Goal: Communication & Community: Answer question/provide support

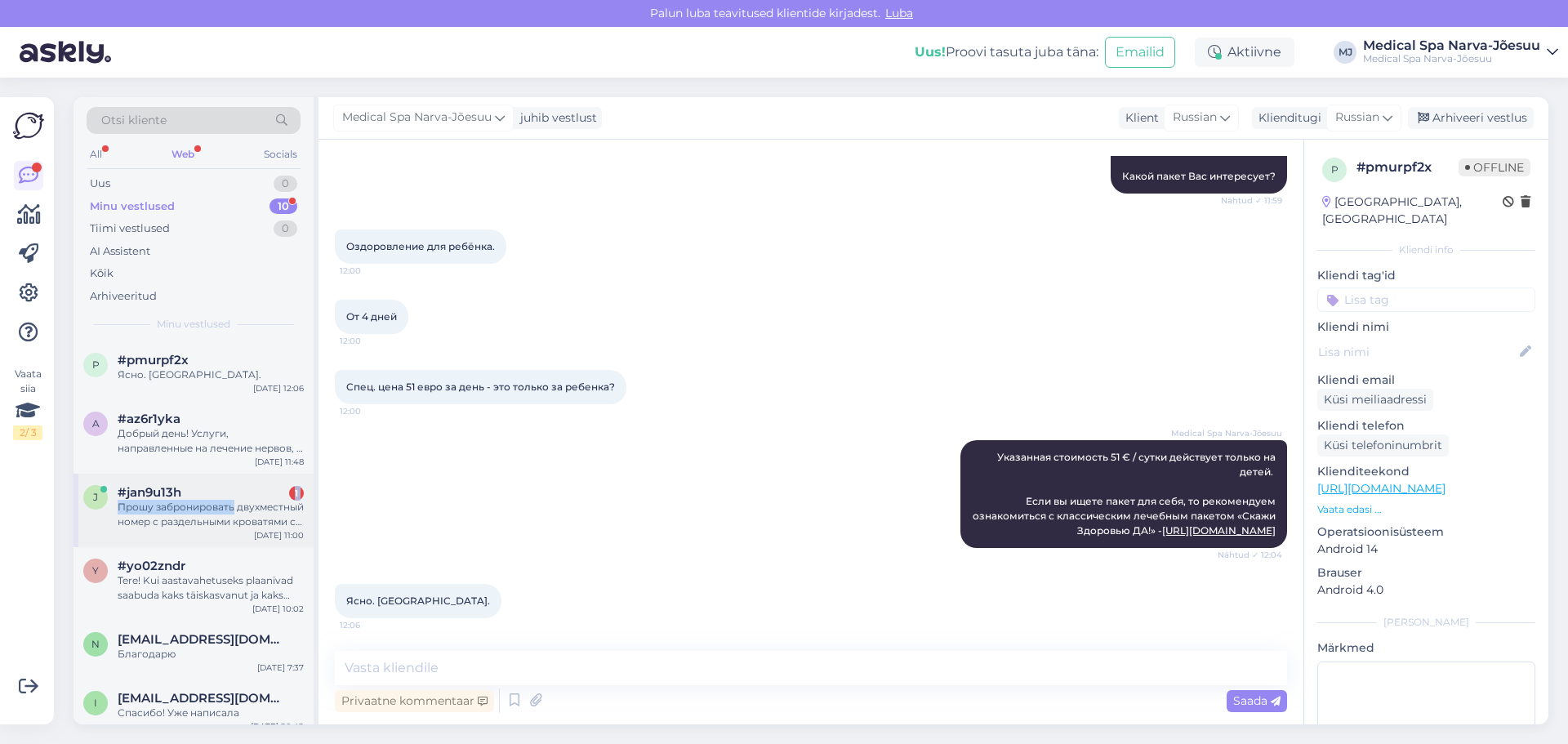
click at [233, 494] on div "#jan9u13h 1 Прошу забронировать двухместный номер с раздельными кроватями с [DA…" at bounding box center [211, 507] width 186 height 44
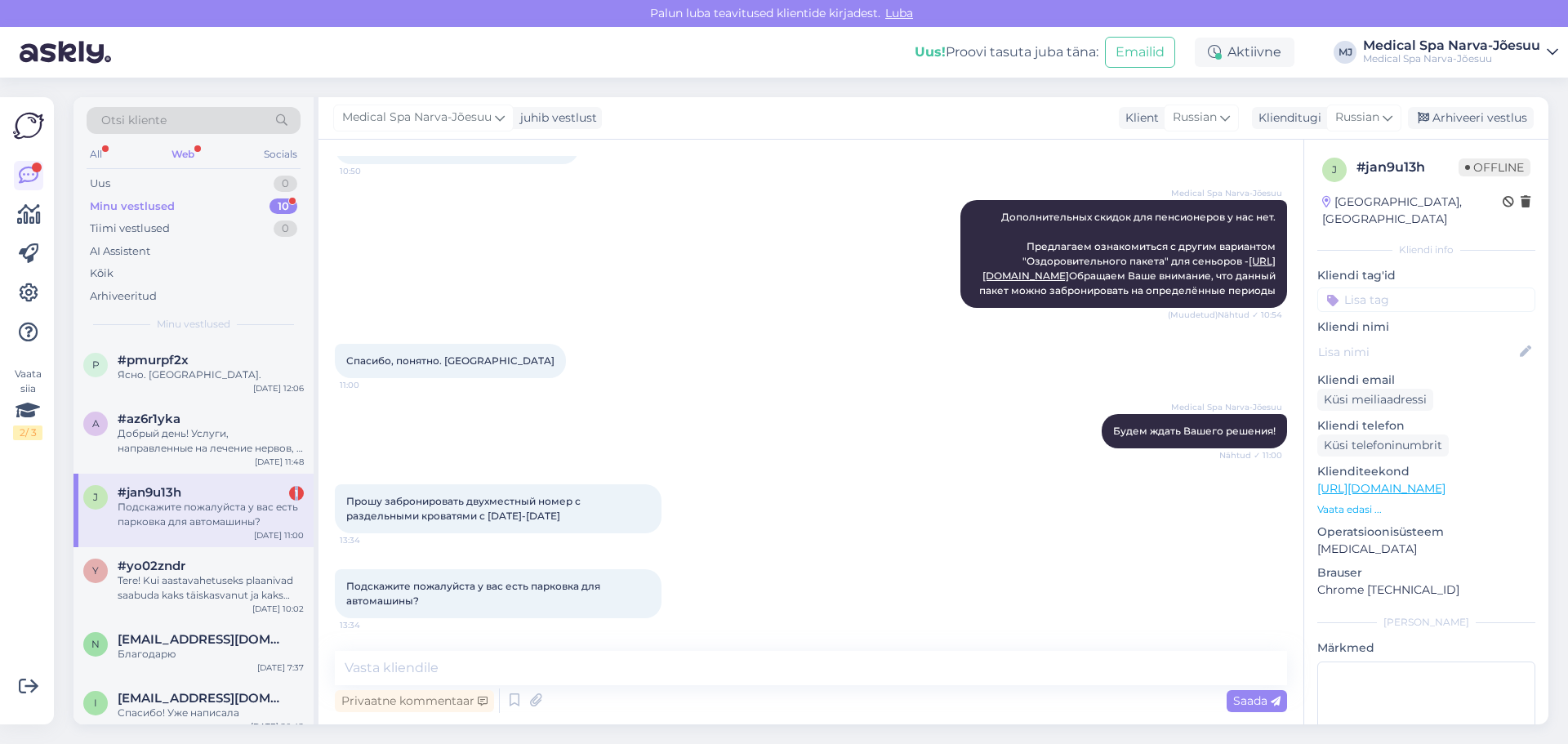
scroll to position [1123, 0]
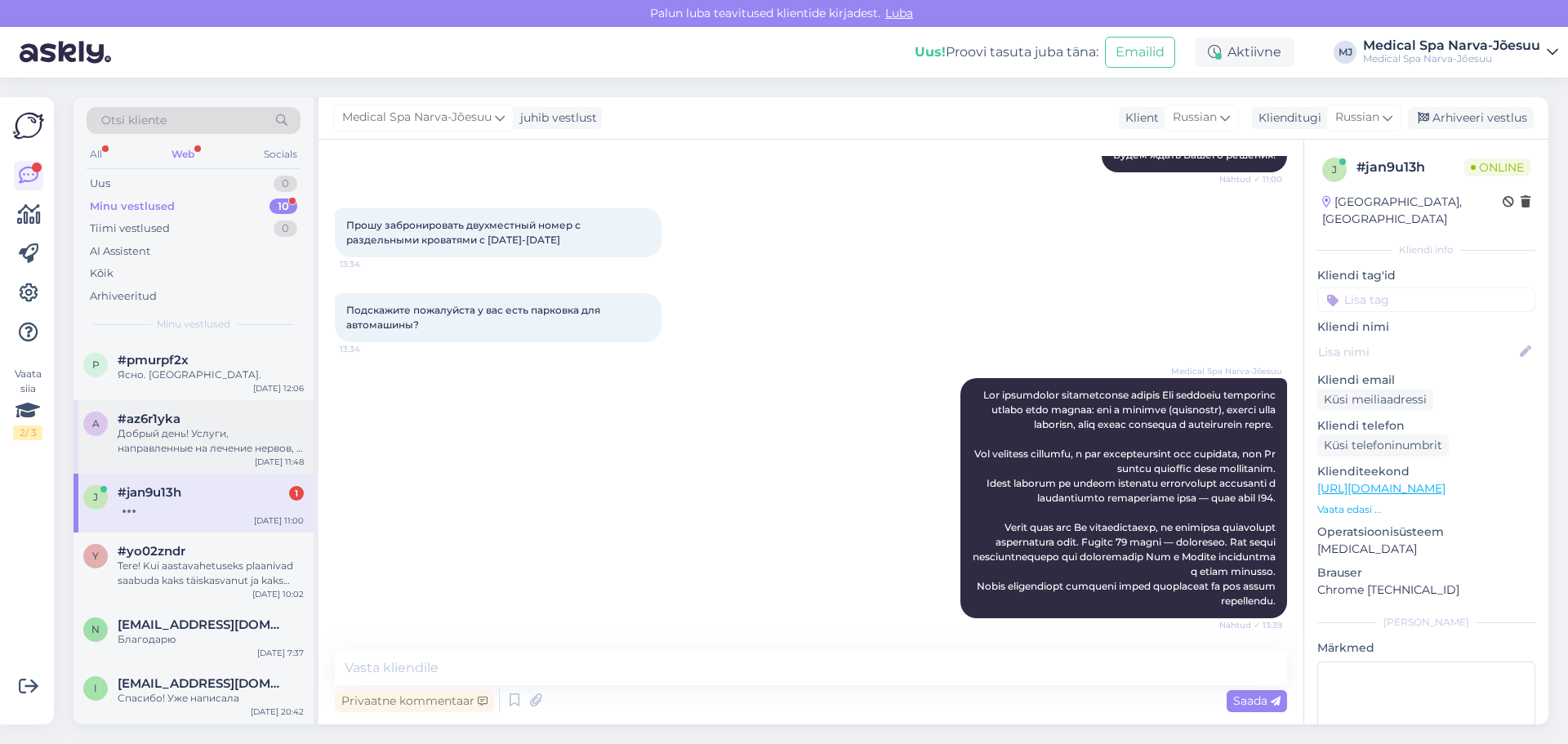
click at [236, 447] on div "Добрый день! Услуги, направленные на лечение нервов, в нашем Центре здоровья и …" at bounding box center [211, 441] width 186 height 30
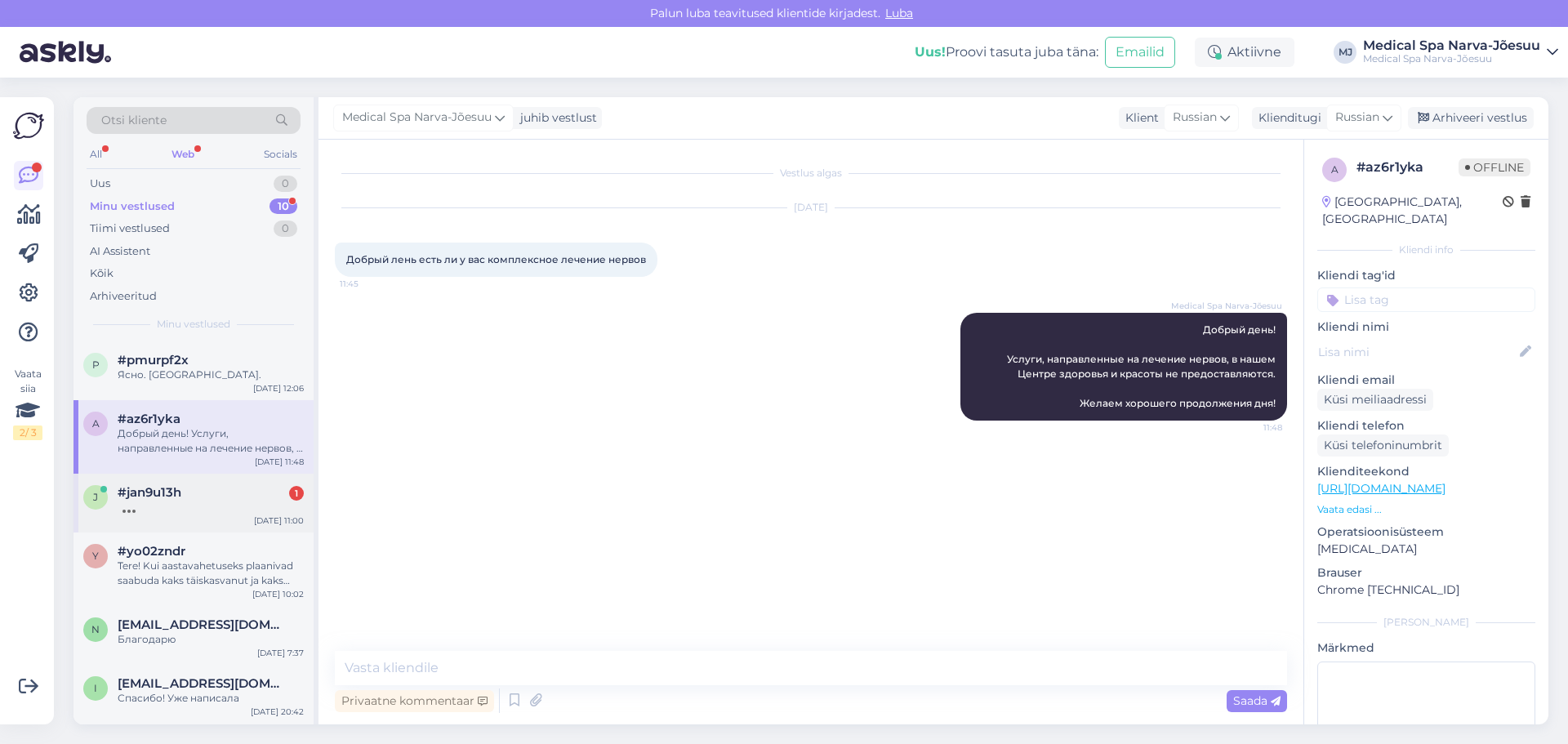
click at [238, 504] on div at bounding box center [211, 506] width 186 height 14
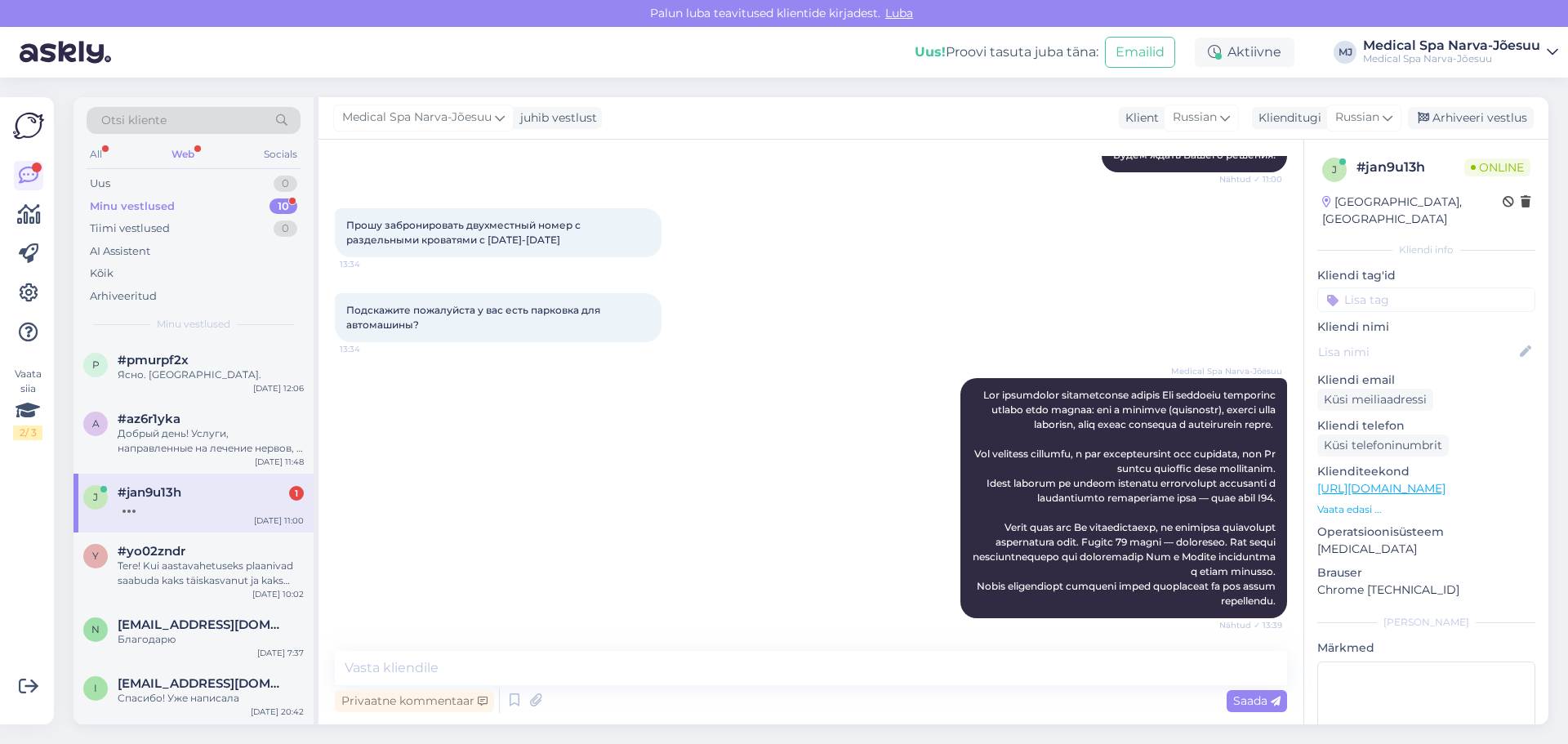
scroll to position [1123, 0]
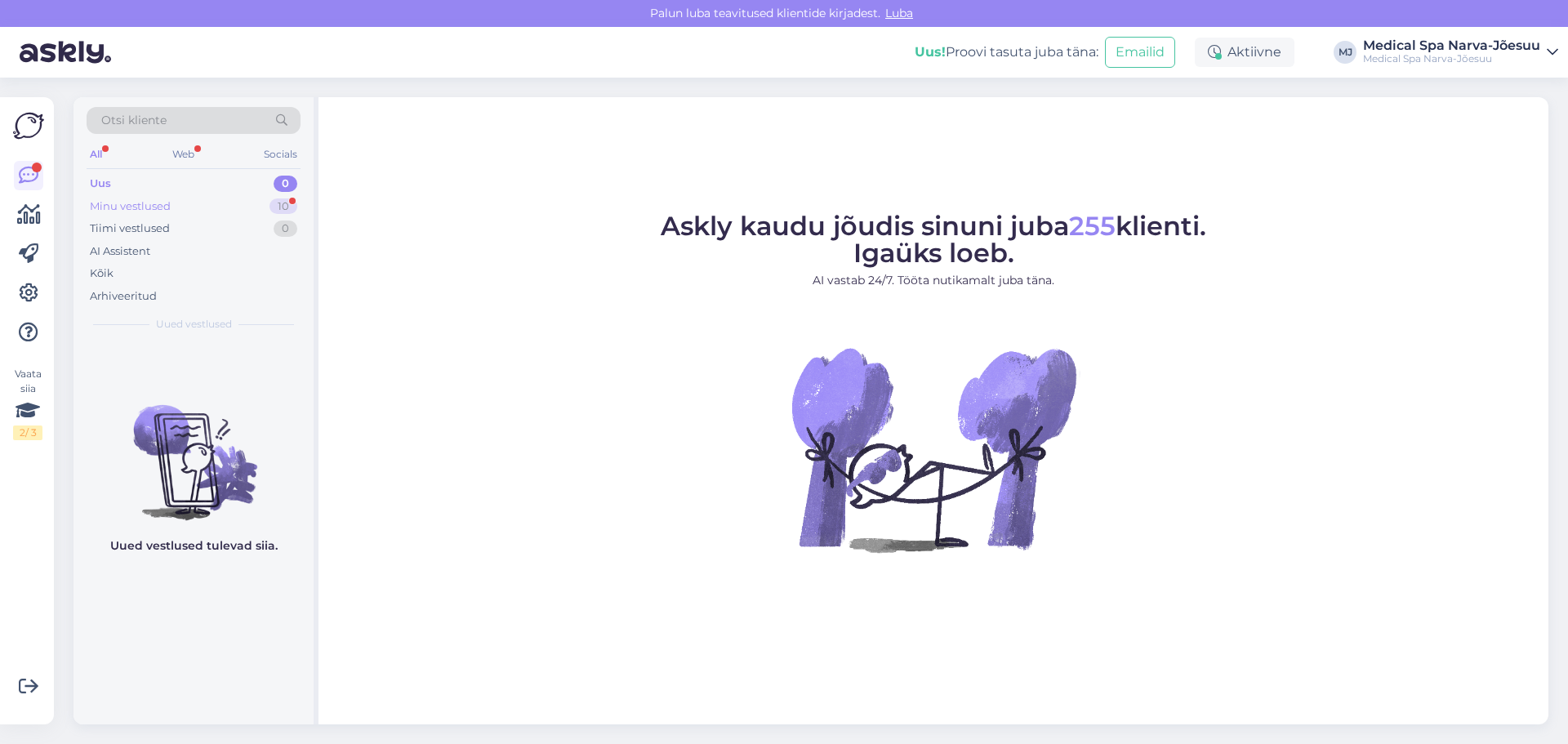
click at [177, 211] on div "Minu vestlused 10" at bounding box center [193, 207] width 214 height 23
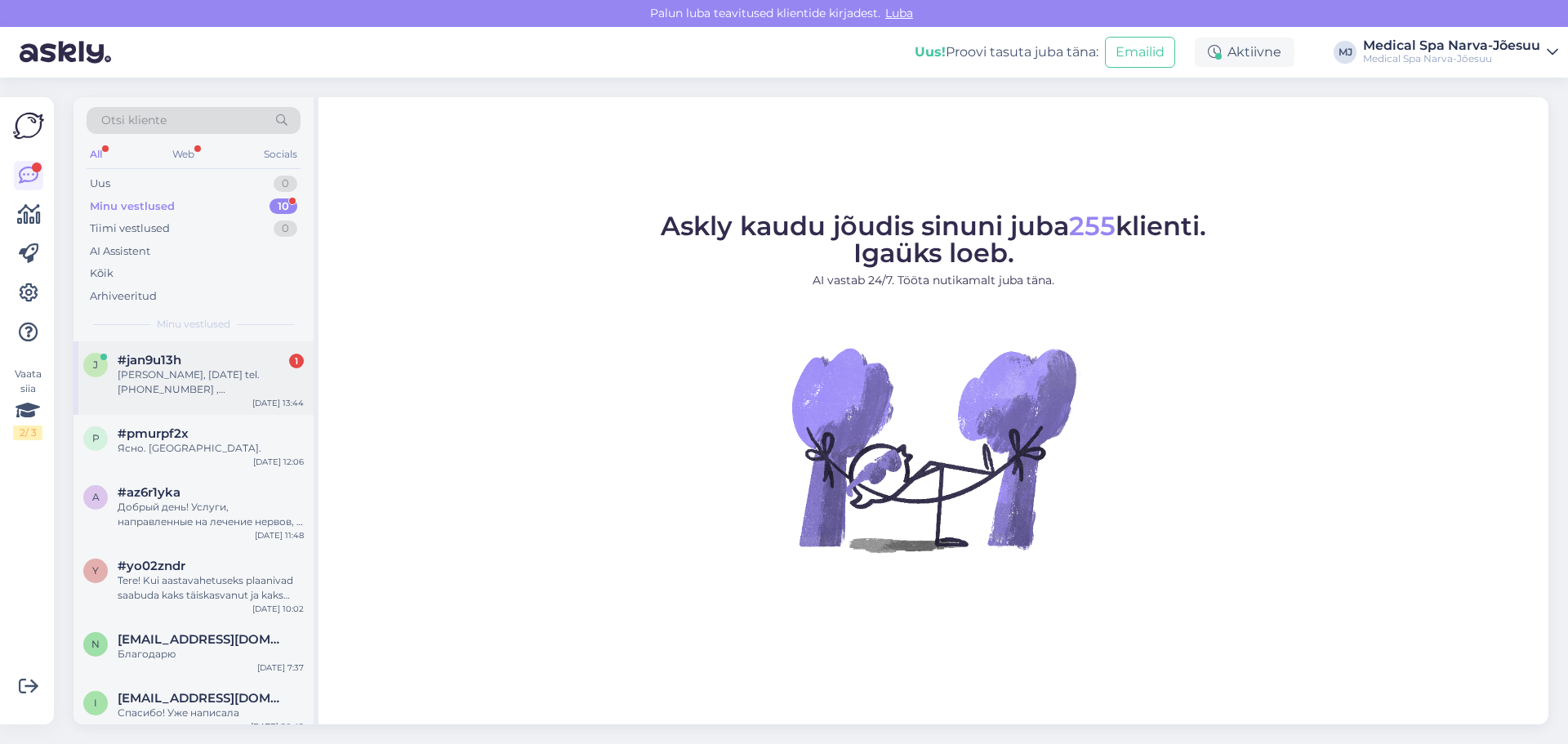
click at [167, 395] on div "[PERSON_NAME], [DATE] tel. [PHONE_NUMBER] , [EMAIL_ADDRESS][DOMAIN_NAME]" at bounding box center [211, 382] width 186 height 30
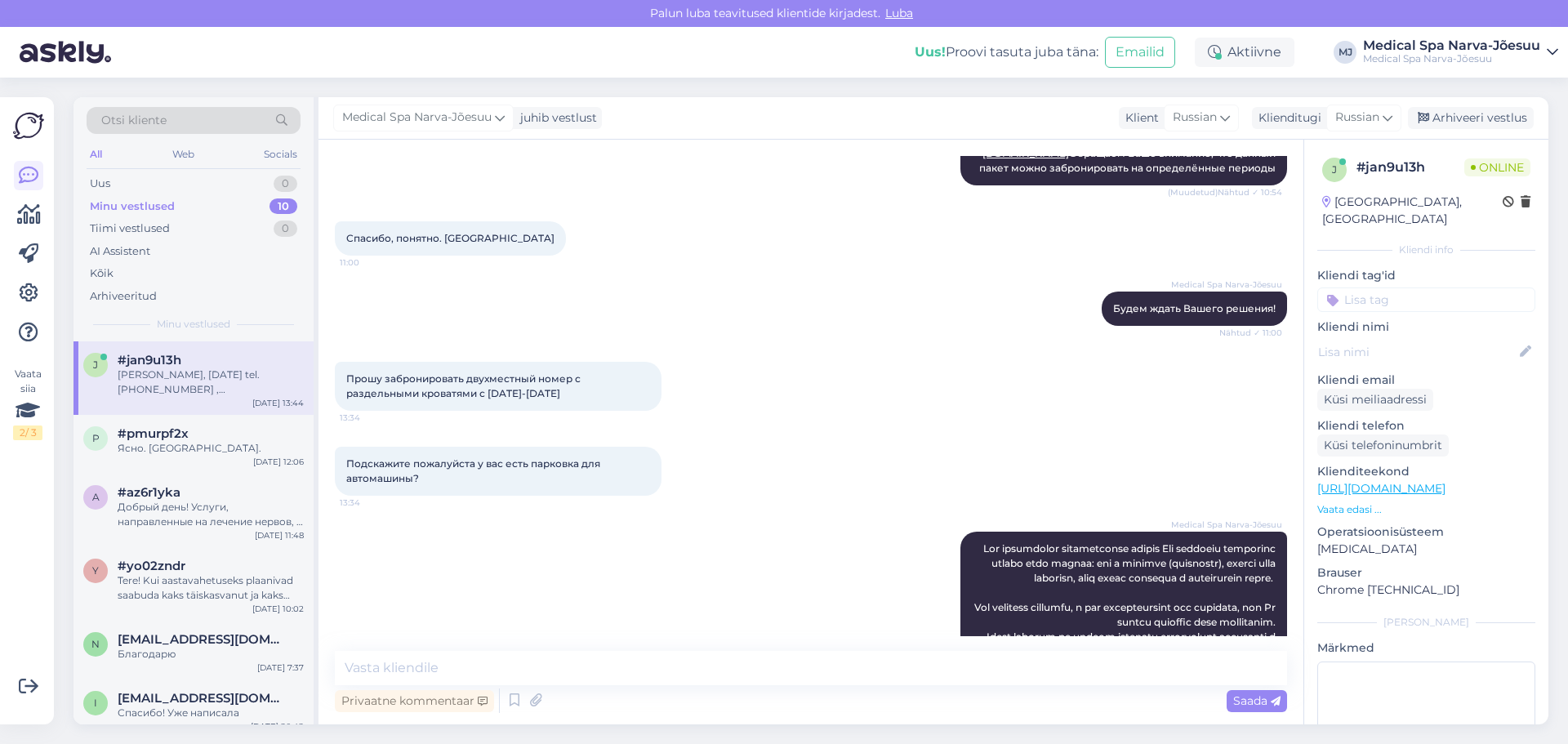
scroll to position [1207, 0]
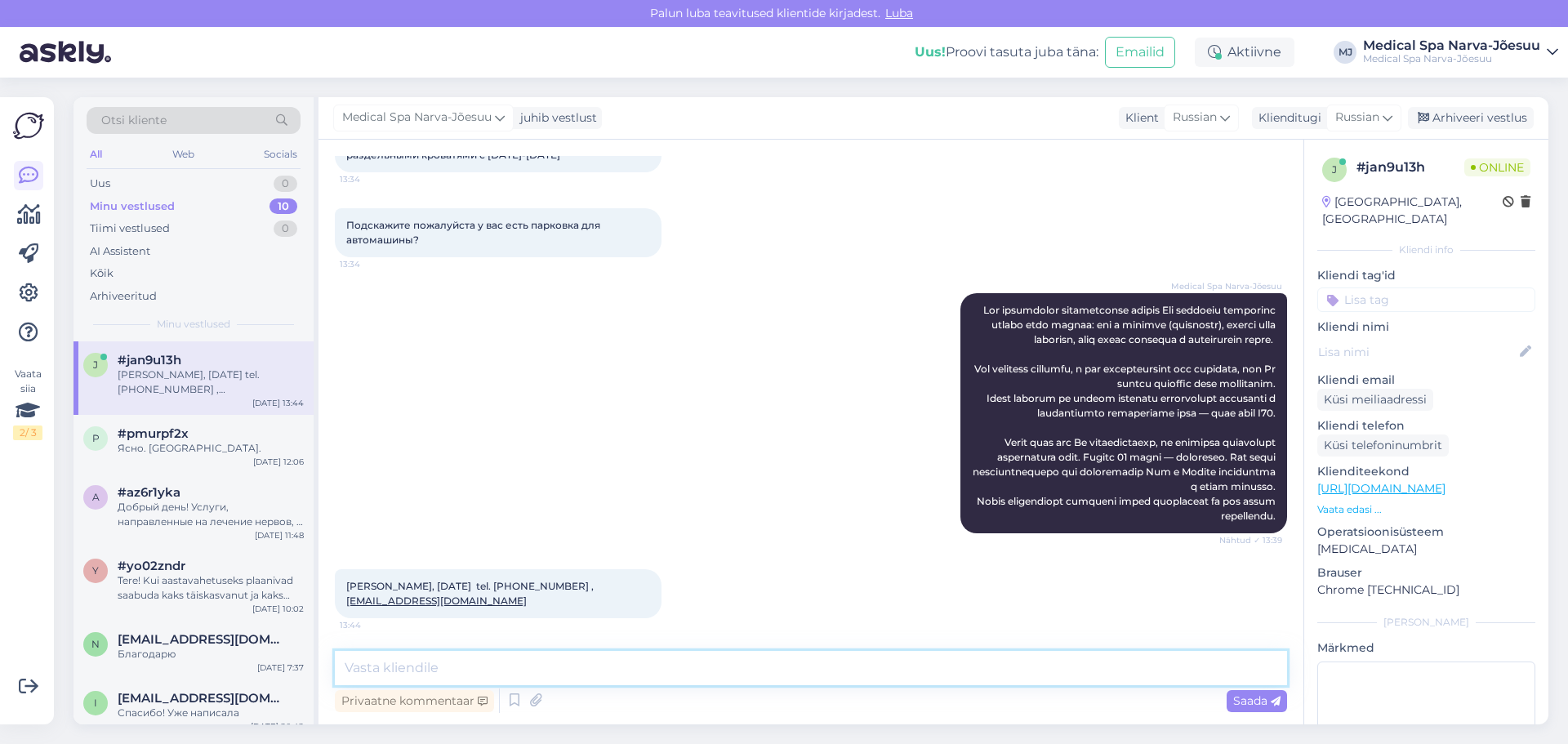
click at [556, 685] on textarea at bounding box center [810, 668] width 952 height 35
type textarea "д"
type textarea "Д"
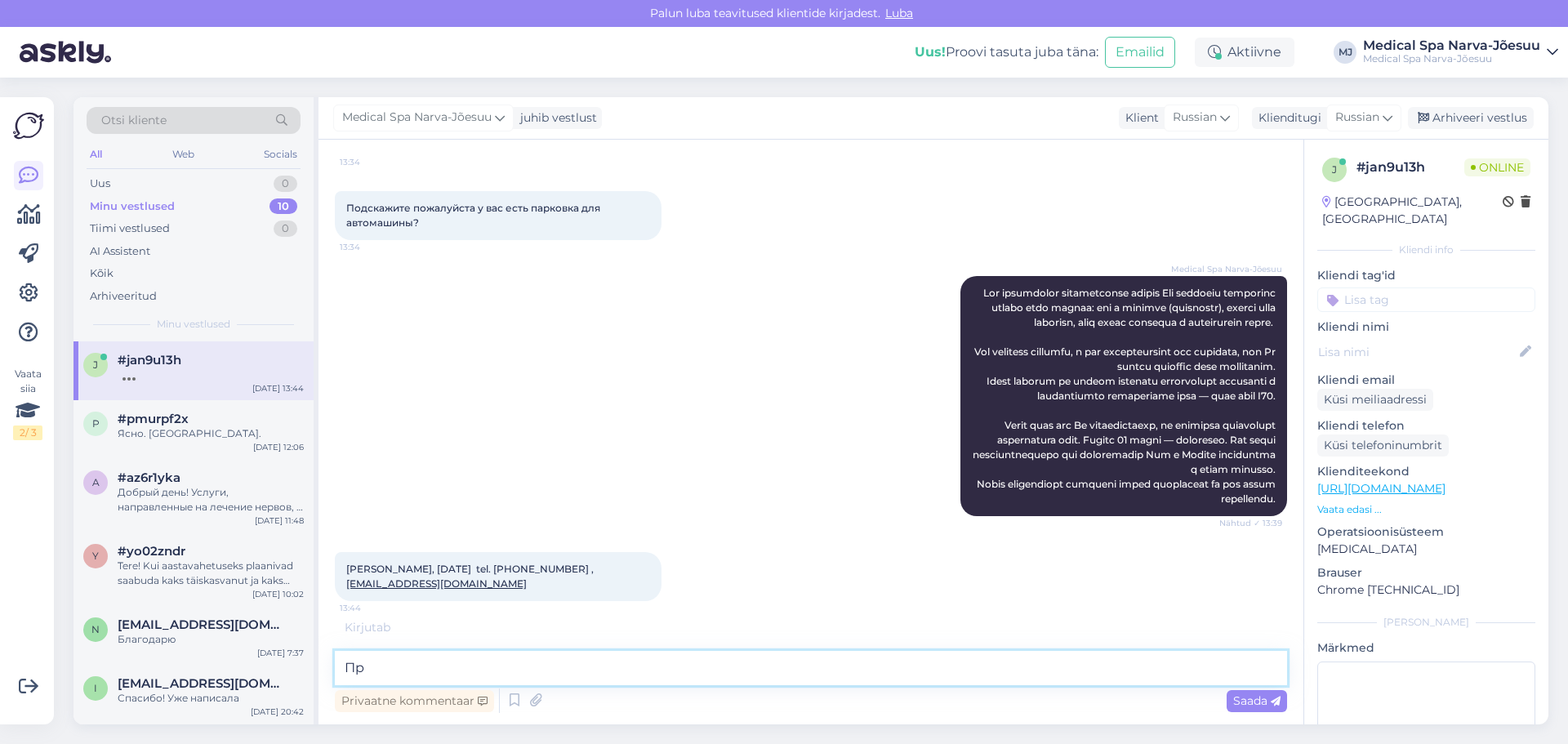
type textarea "П"
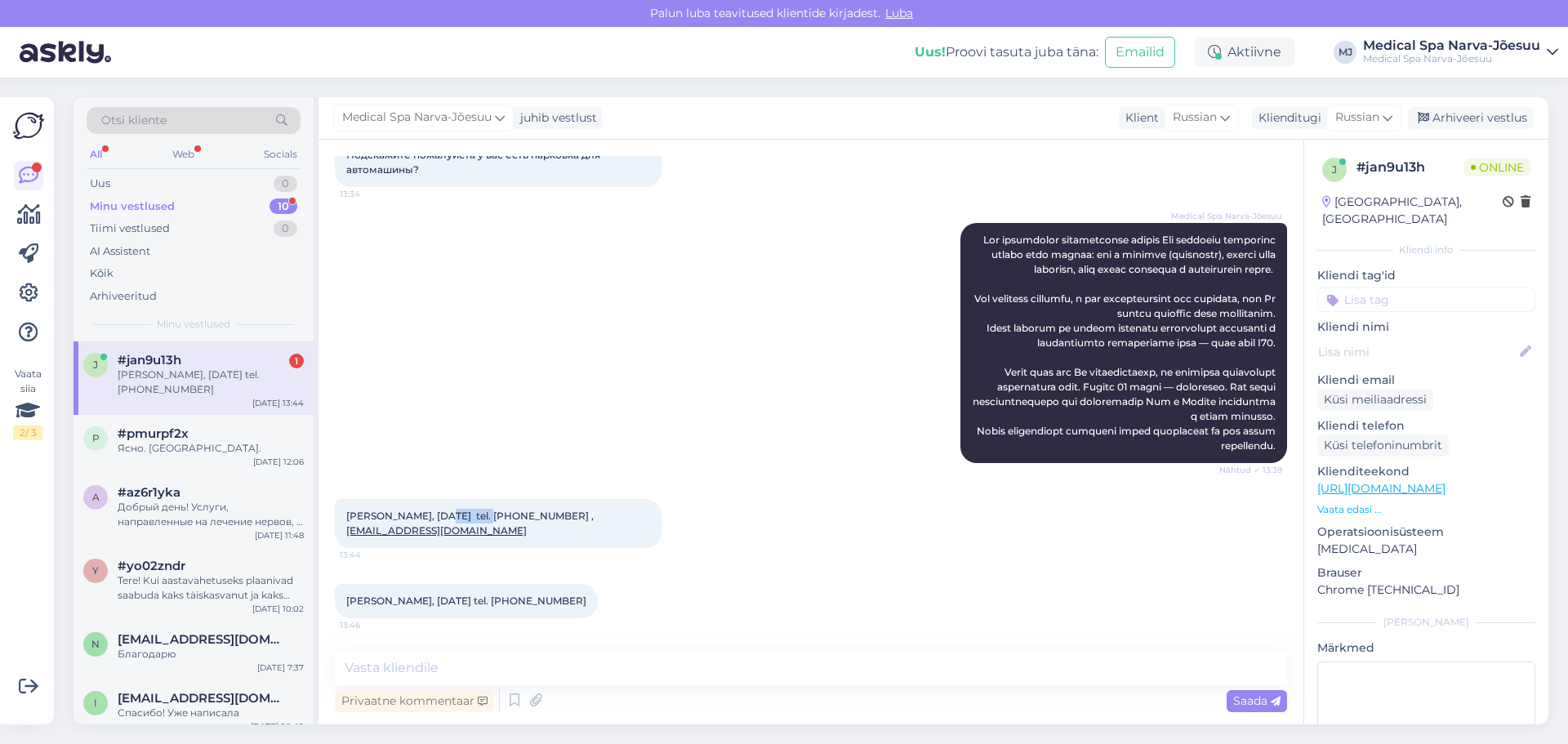
drag, startPoint x: 440, startPoint y: 583, endPoint x: 484, endPoint y: 510, distance: 85.2
click at [484, 510] on span "[PERSON_NAME], [DATE] tel. [PHONE_NUMBER] , [EMAIL_ADDRESS][DOMAIN_NAME]" at bounding box center [470, 523] width 247 height 27
copy span "[DATE]"
click at [562, 543] on div "[PERSON_NAME], [DATE] tel. [PHONE_NUMBER] , [EMAIL_ADDRESS][DOMAIN_NAME] 13:44" at bounding box center [497, 523] width 327 height 49
drag, startPoint x: 510, startPoint y: 515, endPoint x: 557, endPoint y: 516, distance: 47.0
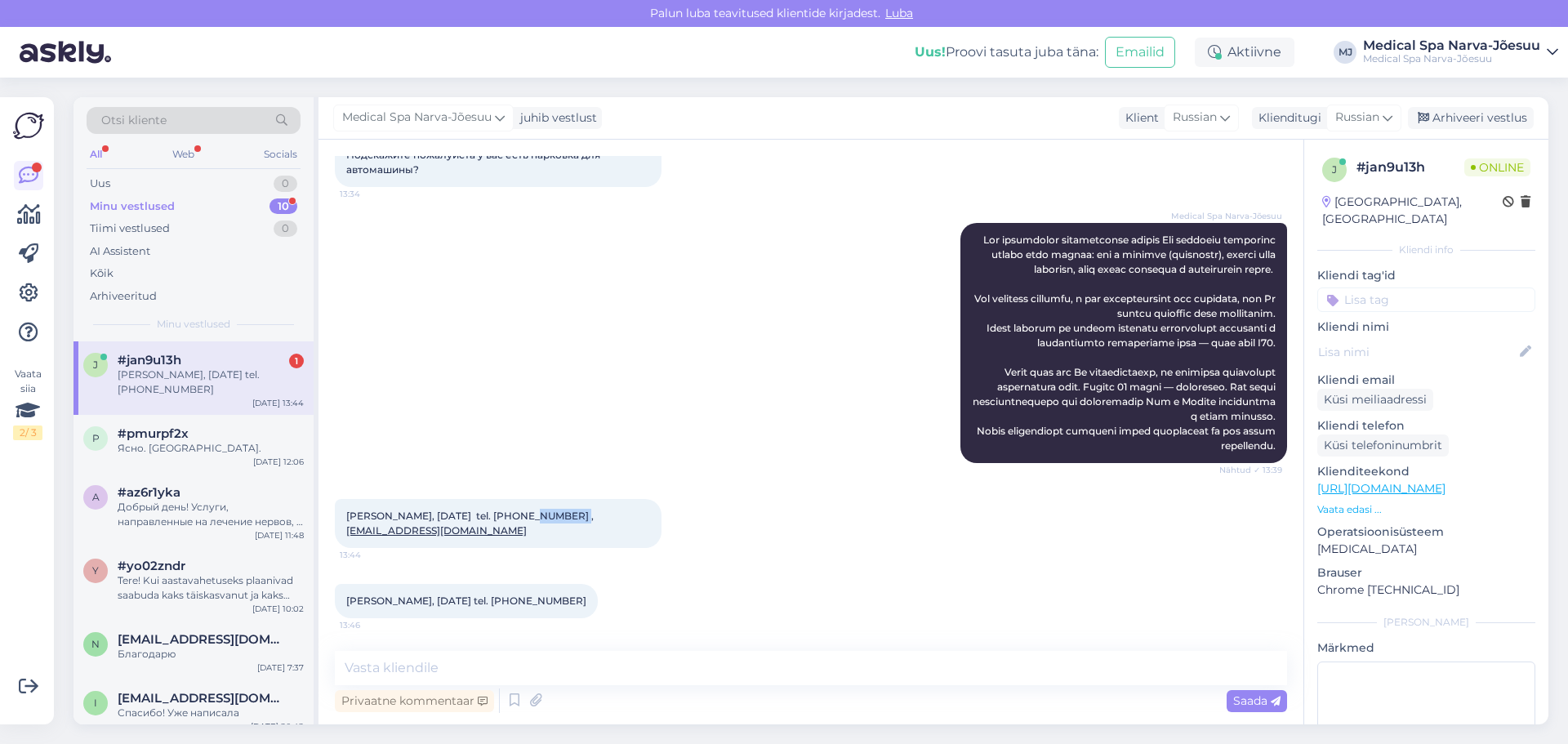
click at [557, 516] on span "[PERSON_NAME], [DATE] tel. [PHONE_NUMBER] , [EMAIL_ADDRESS][DOMAIN_NAME]" at bounding box center [470, 523] width 247 height 27
copy span "56485438"
drag, startPoint x: 458, startPoint y: 528, endPoint x: 346, endPoint y: 529, distance: 112.0
click at [346, 529] on div "[PERSON_NAME], [DATE] tel. [PHONE_NUMBER] , [EMAIL_ADDRESS][DOMAIN_NAME] 13:44" at bounding box center [497, 523] width 327 height 49
copy link "[EMAIL_ADDRESS][DOMAIN_NAME]"
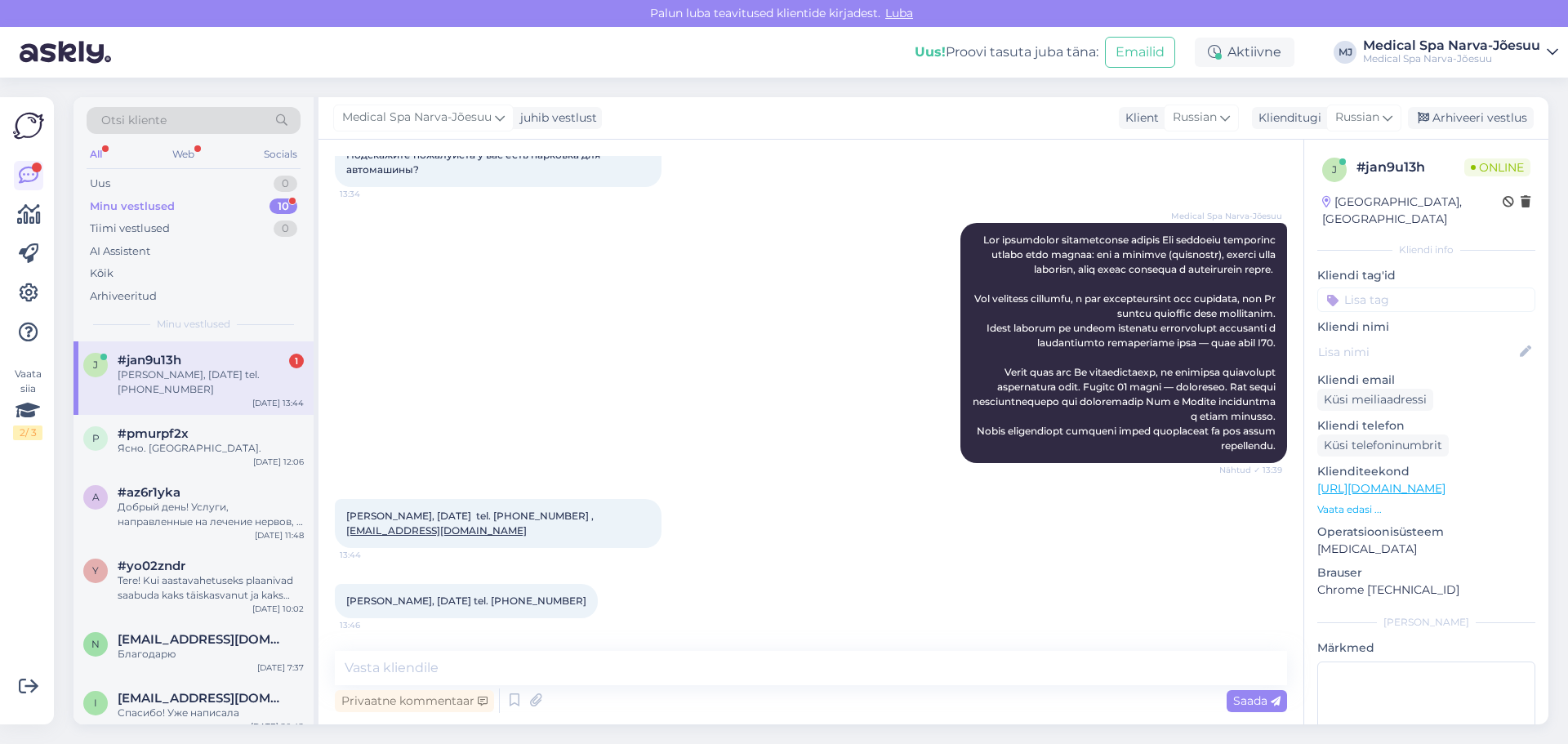
click at [494, 616] on div "[PERSON_NAME], [DATE] tel. 55651127 13:46" at bounding box center [466, 601] width 263 height 35
drag, startPoint x: 345, startPoint y: 600, endPoint x: 454, endPoint y: 590, distance: 109.5
click at [416, 593] on div "[PERSON_NAME], [DATE] tel. 55651127 13:46" at bounding box center [466, 601] width 263 height 35
copy span "[PERSON_NAME]"
click at [480, 608] on div "[PERSON_NAME], [DATE] tel. 55651127 13:46" at bounding box center [466, 601] width 263 height 35
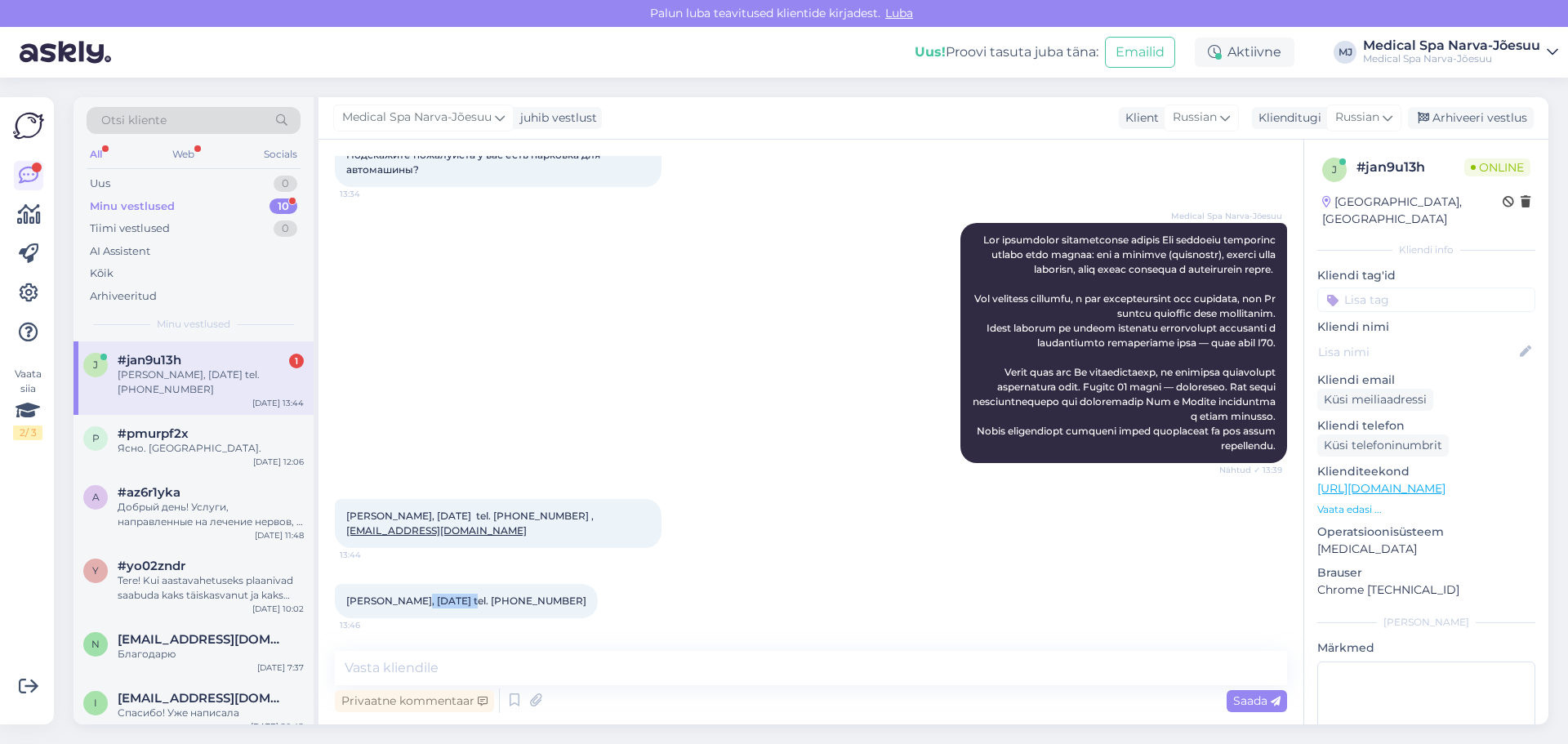
drag, startPoint x: 421, startPoint y: 598, endPoint x: 468, endPoint y: 596, distance: 47.0
click at [468, 596] on span "[PERSON_NAME], [DATE] tel. [PHONE_NUMBER]" at bounding box center [466, 600] width 240 height 12
copy span "[DATE]"
click at [514, 589] on div "[PERSON_NAME], [DATE] tel. 55651127 13:46" at bounding box center [466, 601] width 263 height 35
drag, startPoint x: 490, startPoint y: 601, endPoint x: 537, endPoint y: 597, distance: 47.2
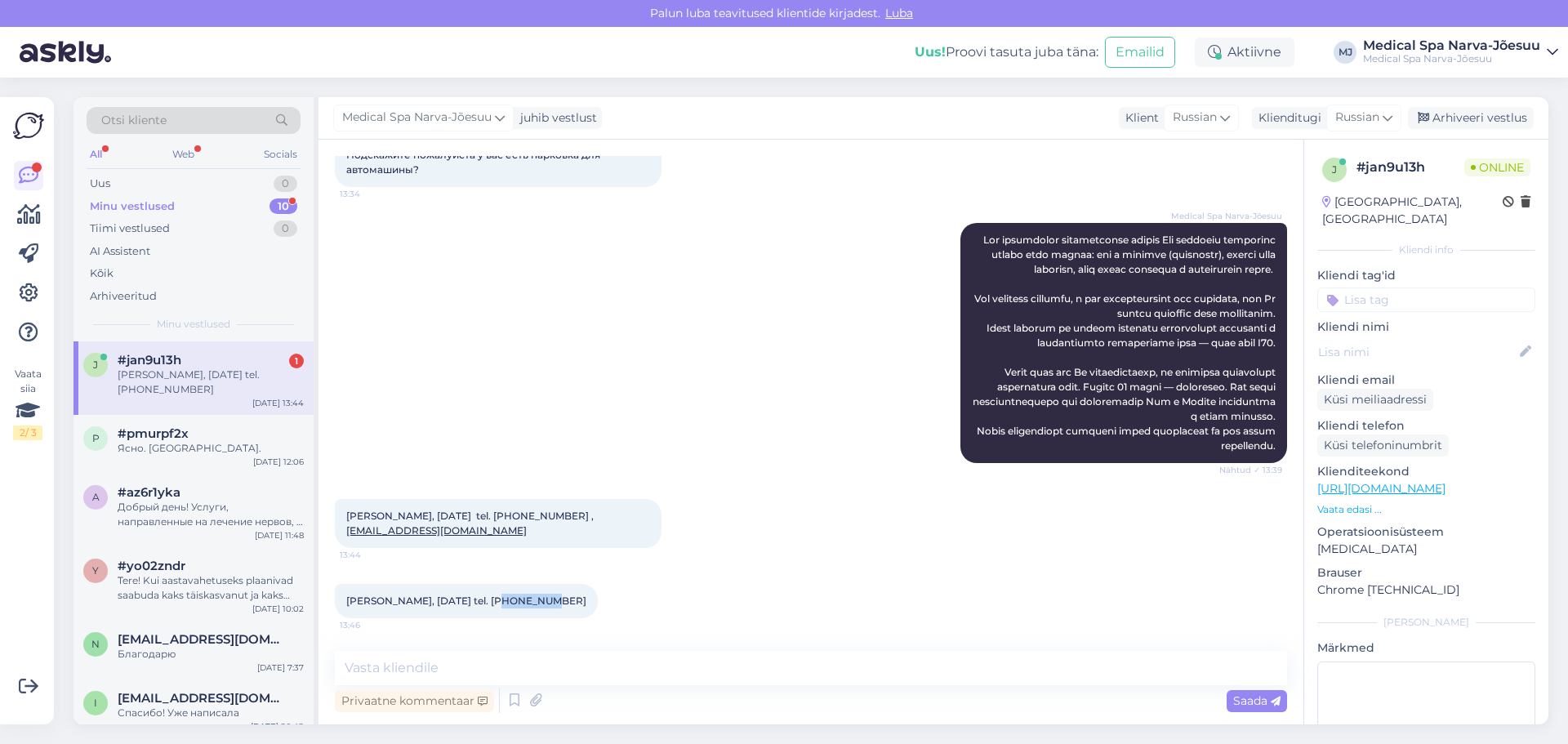
click at [537, 597] on div "[PERSON_NAME], [DATE] tel. 55651127 13:46" at bounding box center [466, 601] width 263 height 35
copy span "55651127"
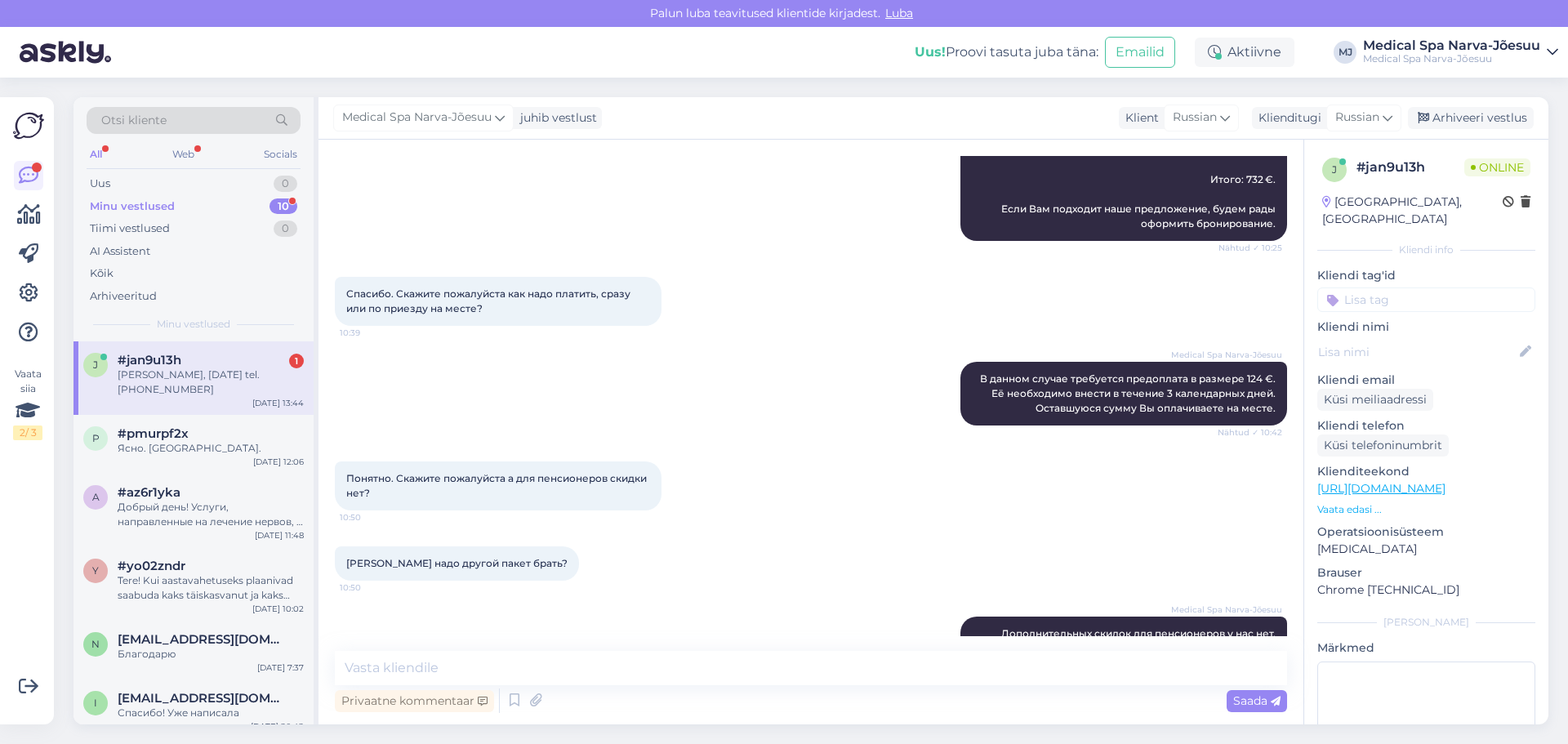
scroll to position [134, 0]
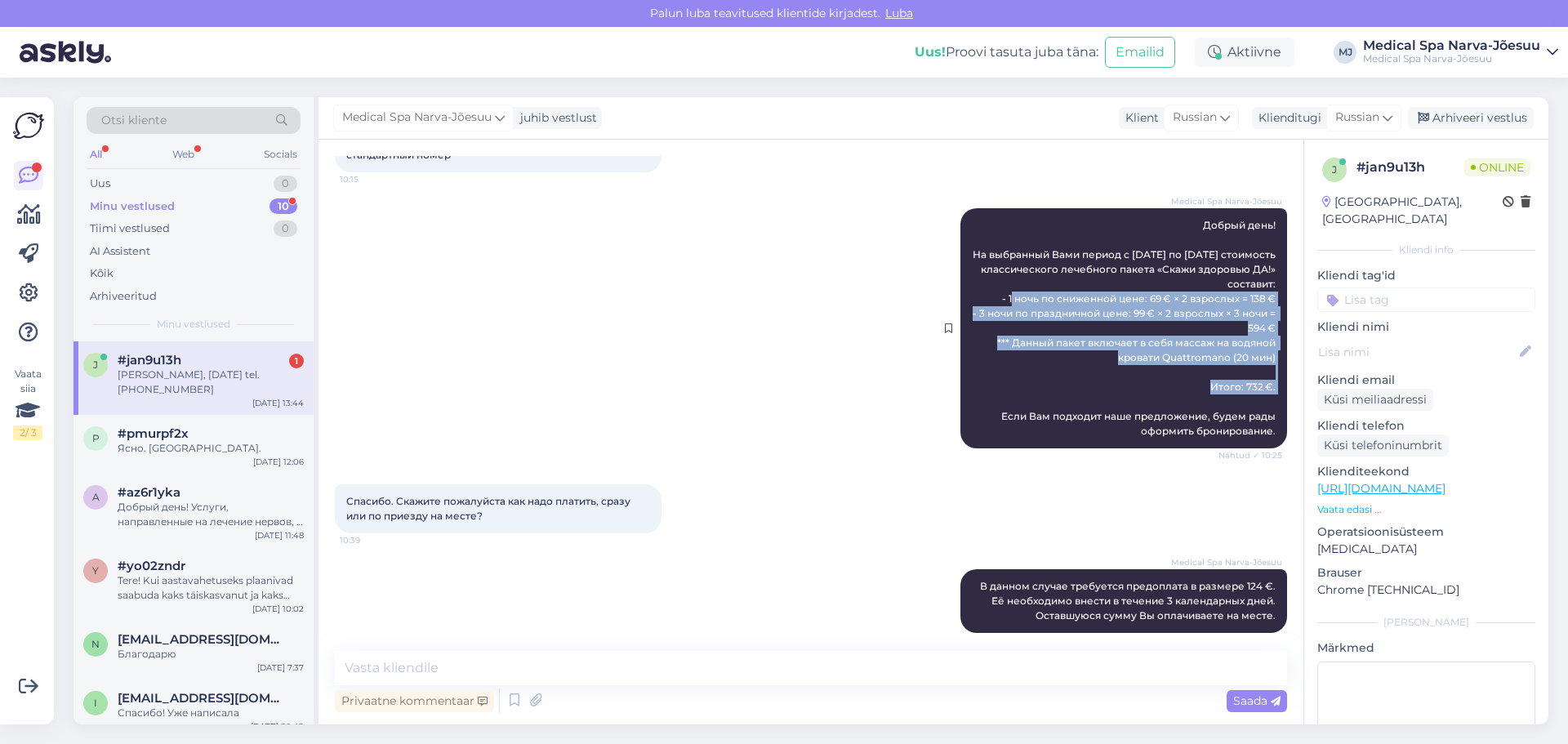
drag, startPoint x: 983, startPoint y: 298, endPoint x: 1271, endPoint y: 385, distance: 300.9
click at [1271, 385] on div "Medical Spa Narva-Jõesuu Добрый день! На выбранный Вами период с [DATE] по [DAT…" at bounding box center [1123, 328] width 327 height 240
copy span "- 1 ночь по сниженной цене: 69 € × 2 взрослых = 138 € - 3 ночи по праздничной ц…"
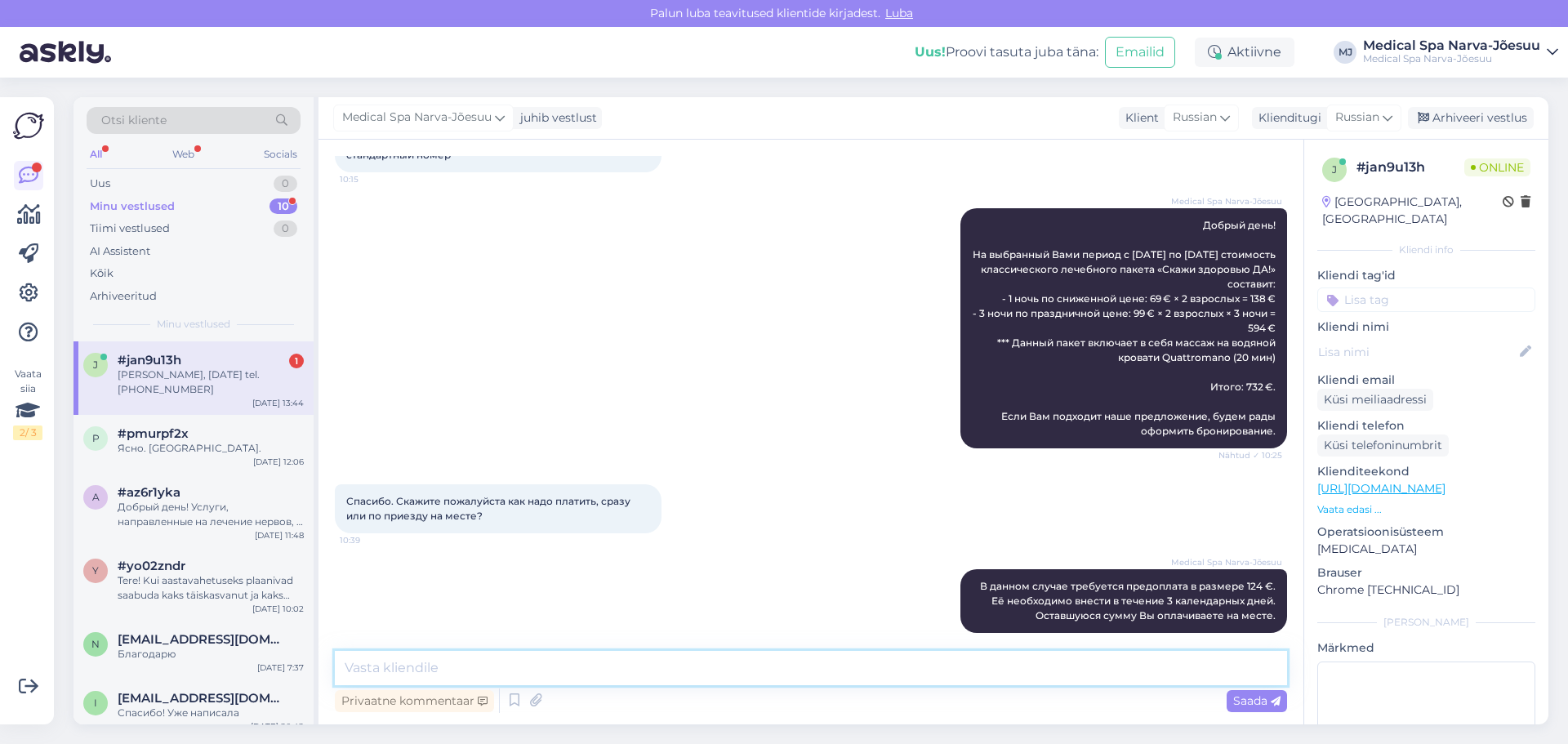
click at [714, 660] on textarea at bounding box center [810, 668] width 952 height 35
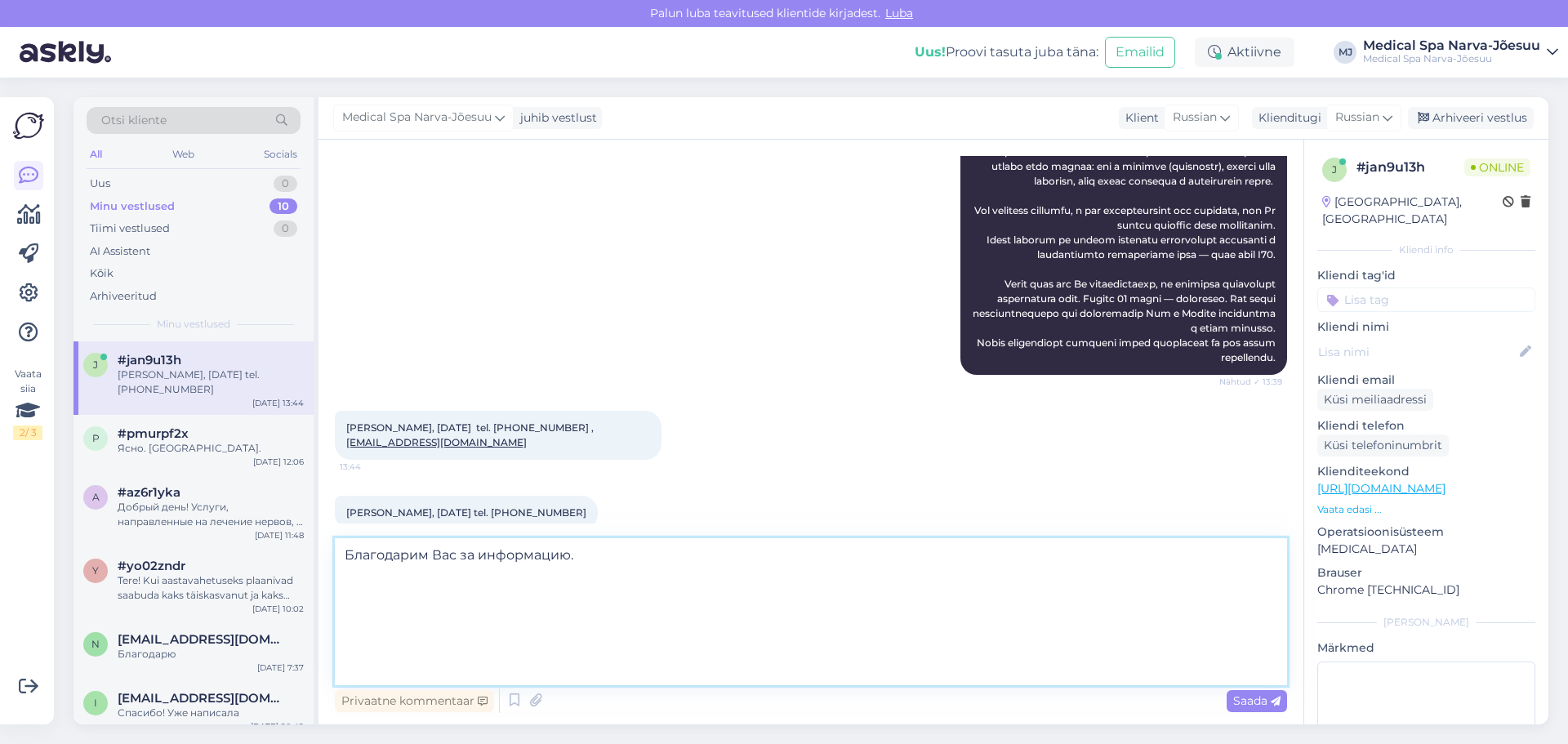
scroll to position [0, 0]
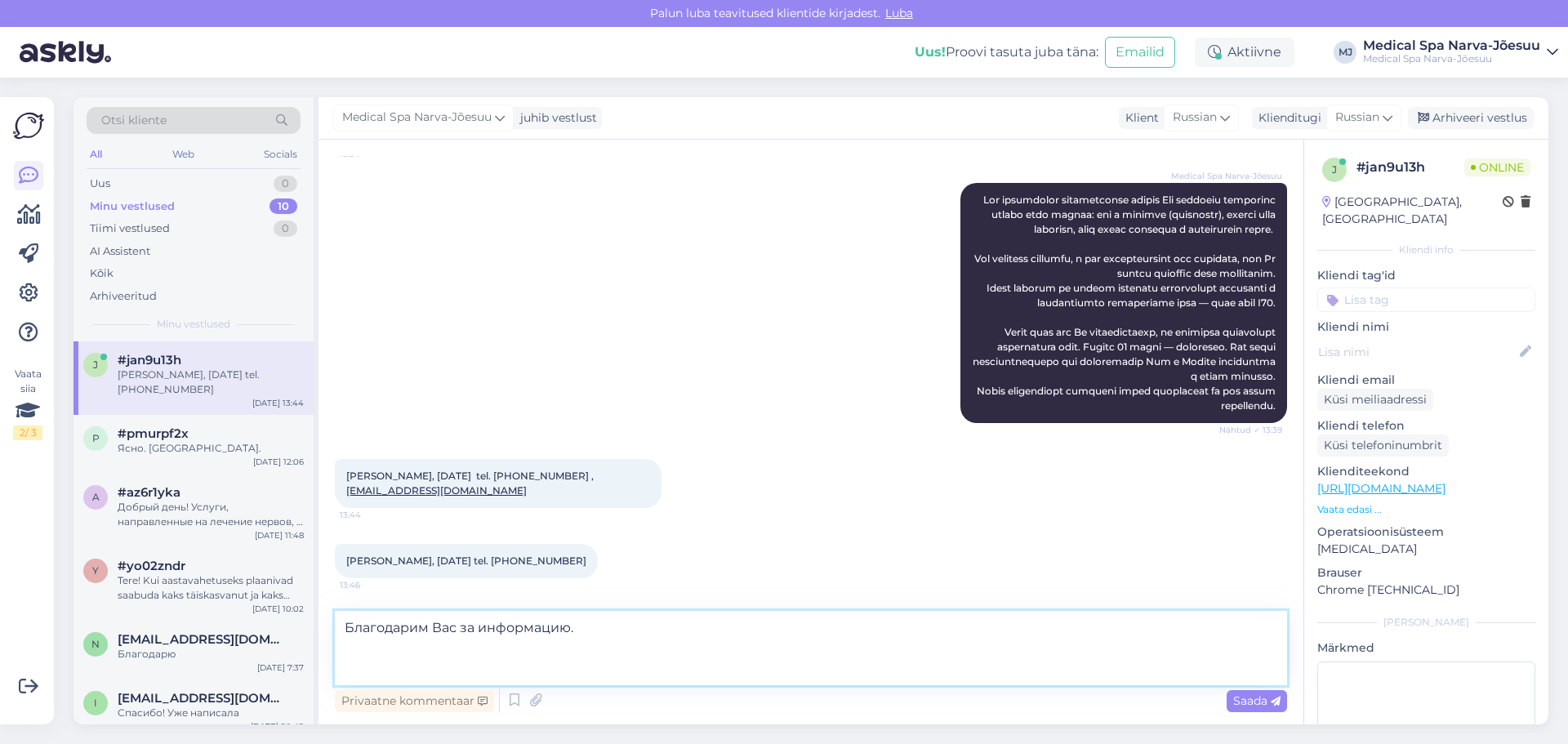
paste textarea "Следующим письмом отправим Вам подтверждение бронирование и счёт на предоплату …"
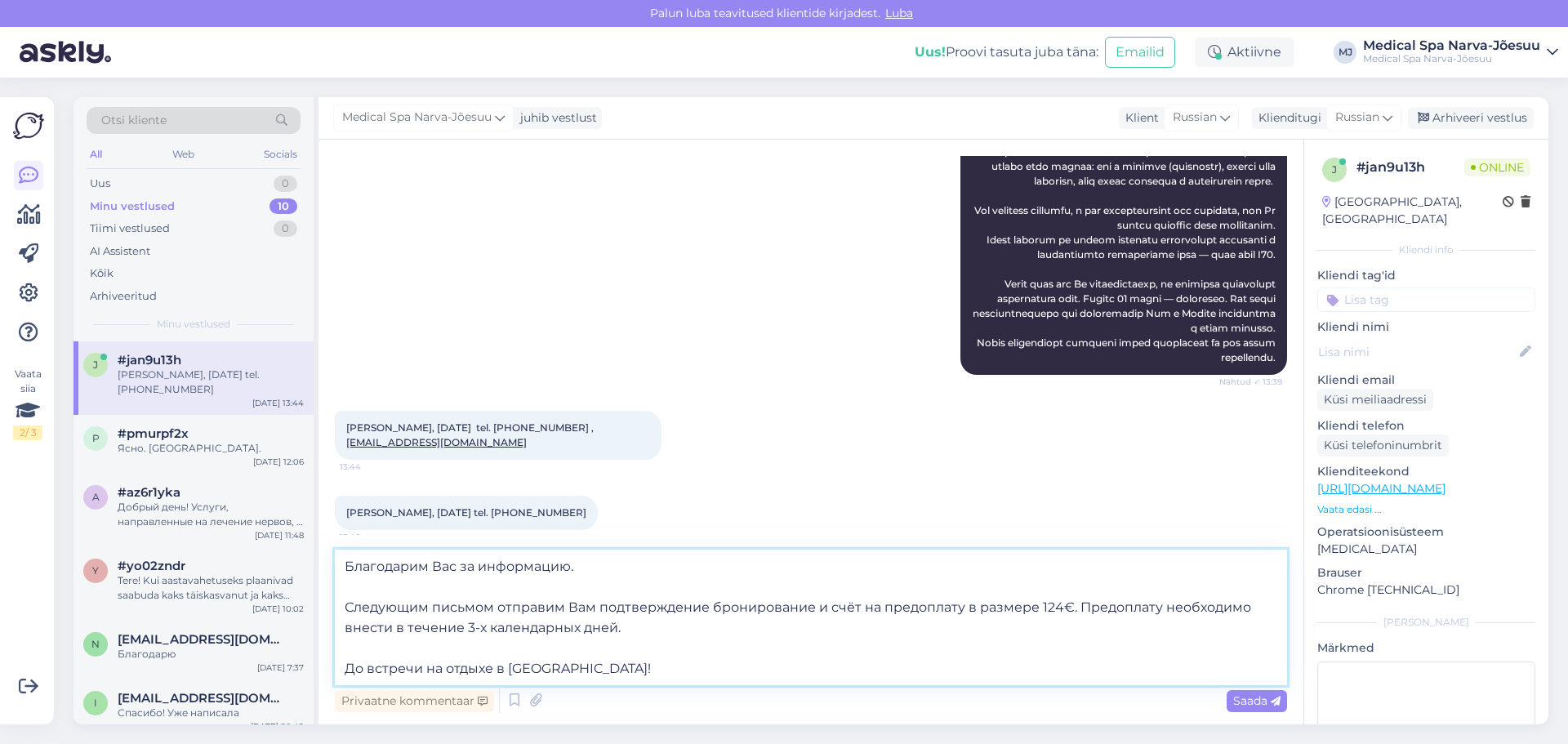
click at [642, 622] on textarea "Благодарим Вас за информацию. Следующим письмом отправим Вам подтверждение брон…" at bounding box center [810, 616] width 952 height 135
drag, startPoint x: 341, startPoint y: 605, endPoint x: 493, endPoint y: 611, distance: 152.1
click at [493, 611] on textarea "Благодарим Вас за информацию. Следующим письмом отправим Вам подтверждение брон…" at bounding box center [810, 616] width 952 height 135
click at [696, 670] on textarea "Благодарим Вас за информацию. На Вашу электронную почту мы отправим Вам подтвер…" at bounding box center [810, 616] width 952 height 135
type textarea "Благодарим Вас за информацию. На Вашу электронную почту мы отправим Вам подтвер…"
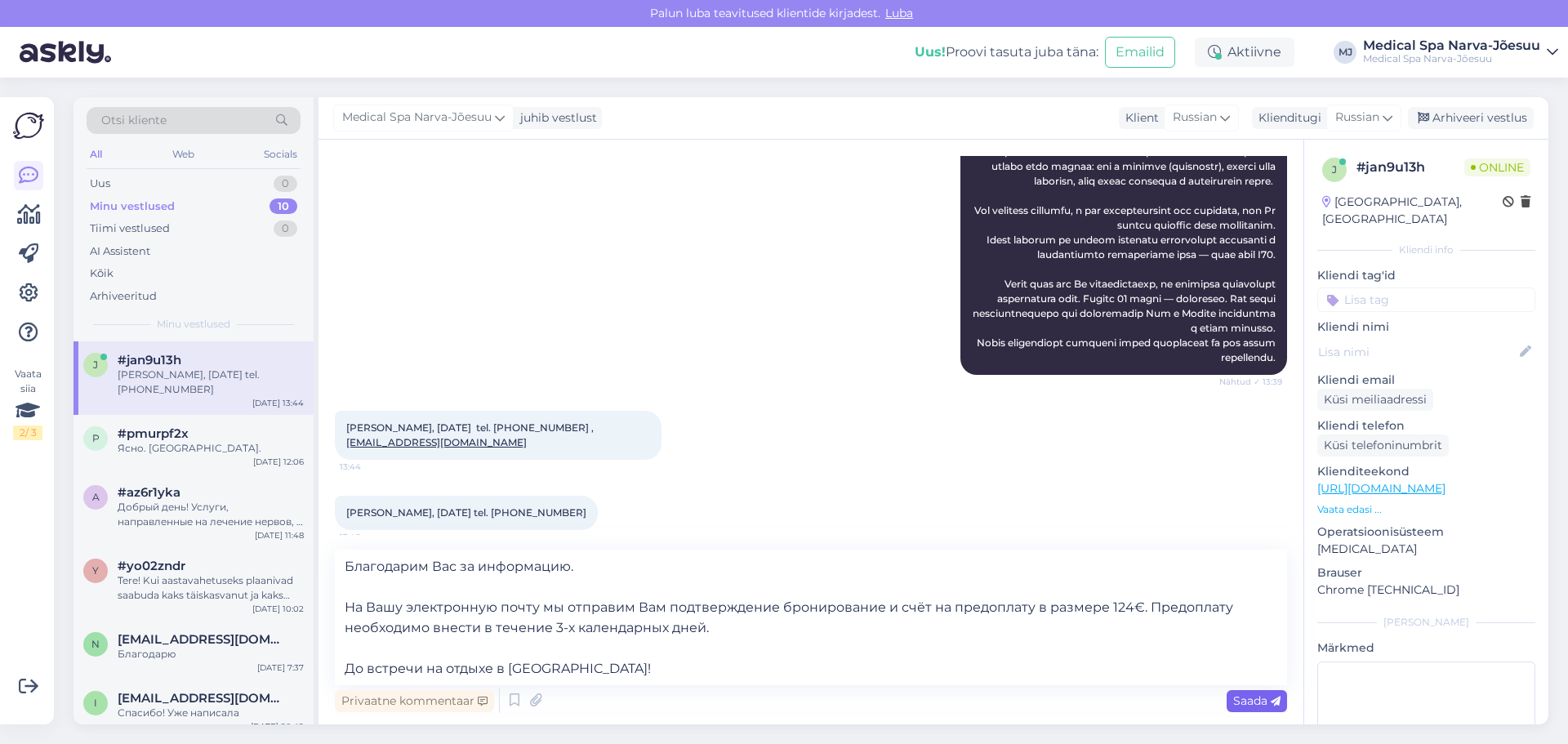
click at [1268, 704] on span "Saada" at bounding box center [1256, 700] width 47 height 14
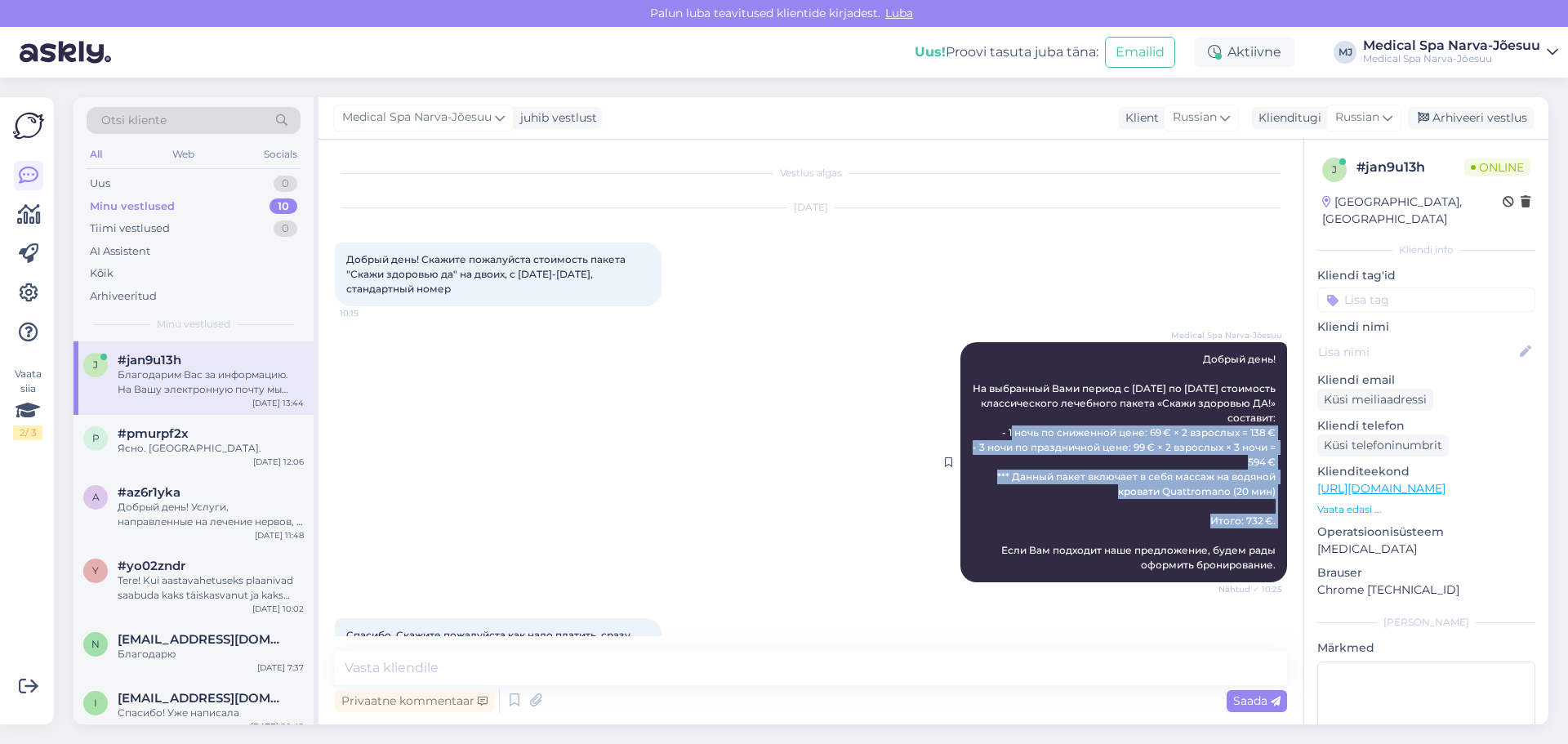
drag, startPoint x: 989, startPoint y: 432, endPoint x: 1267, endPoint y: 521, distance: 291.9
click at [1267, 521] on div "Medical Spa Narva-Jõesuu Добрый день! На выбранный Вами период с [DATE] по [DAT…" at bounding box center [1123, 462] width 327 height 240
copy span "- 1 ночь по сниженной цене: 69 € × 2 взрослых = 138 € - 3 ночи по праздничной ц…"
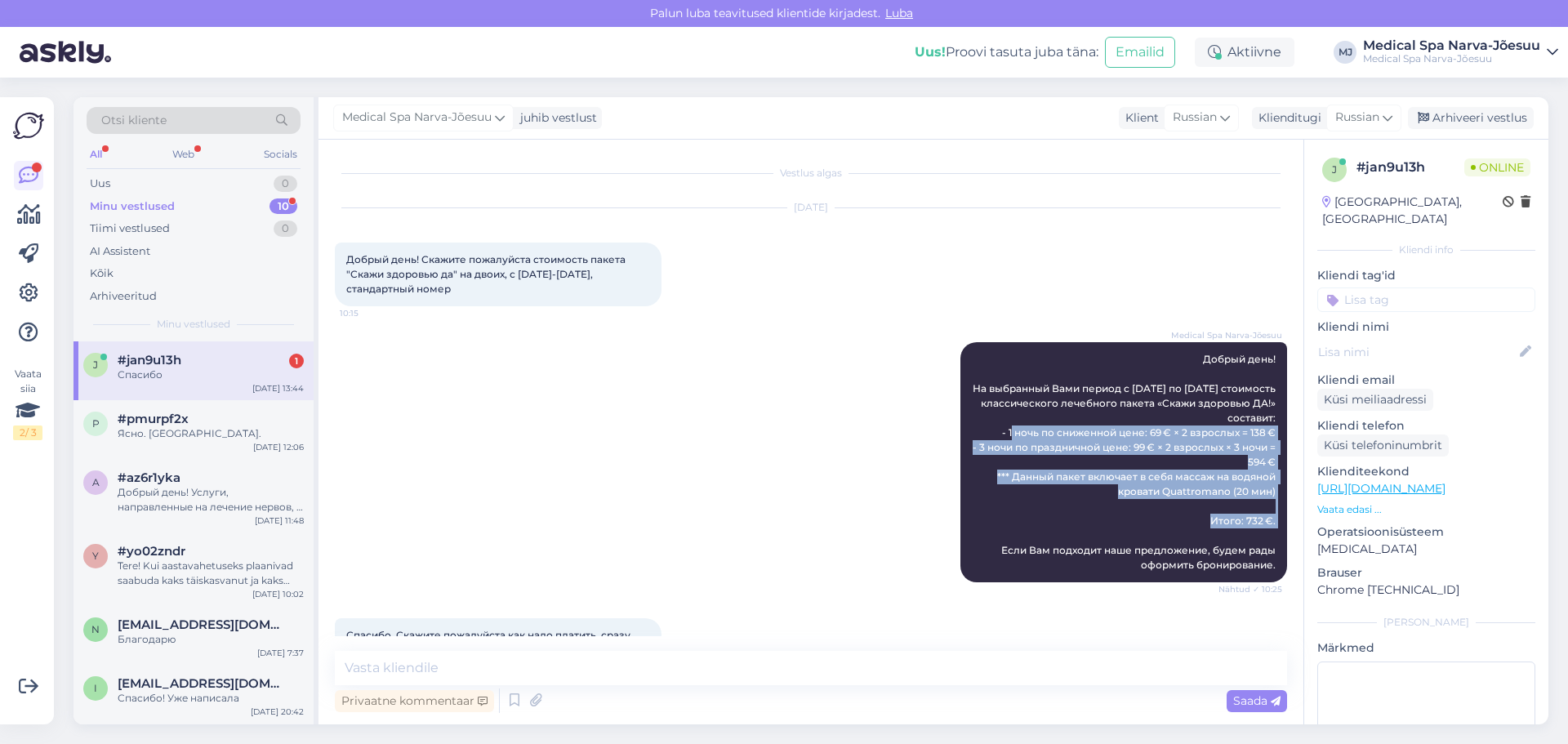
scroll to position [1521, 0]
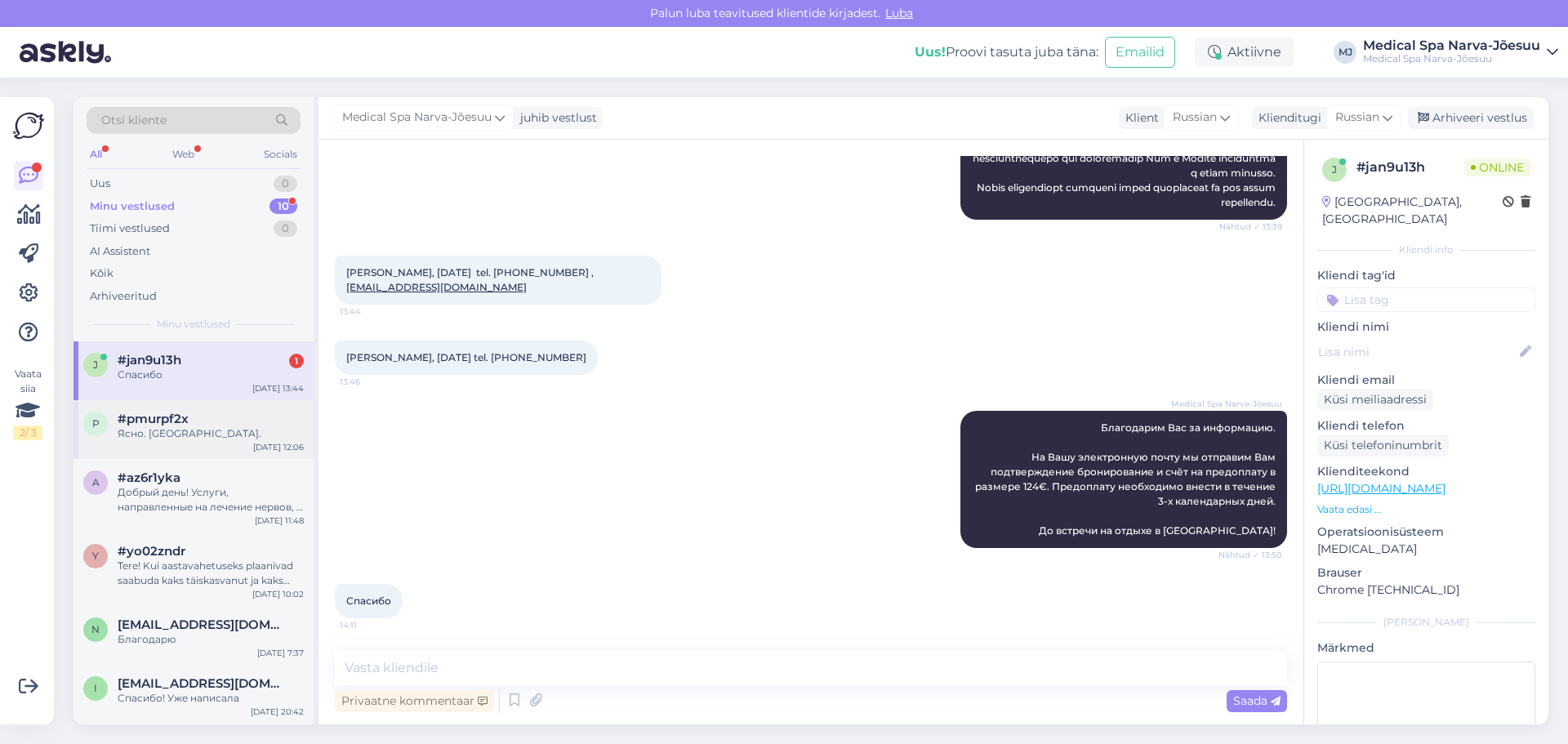
click at [208, 433] on div "Ясно. [GEOGRAPHIC_DATA]." at bounding box center [211, 433] width 186 height 14
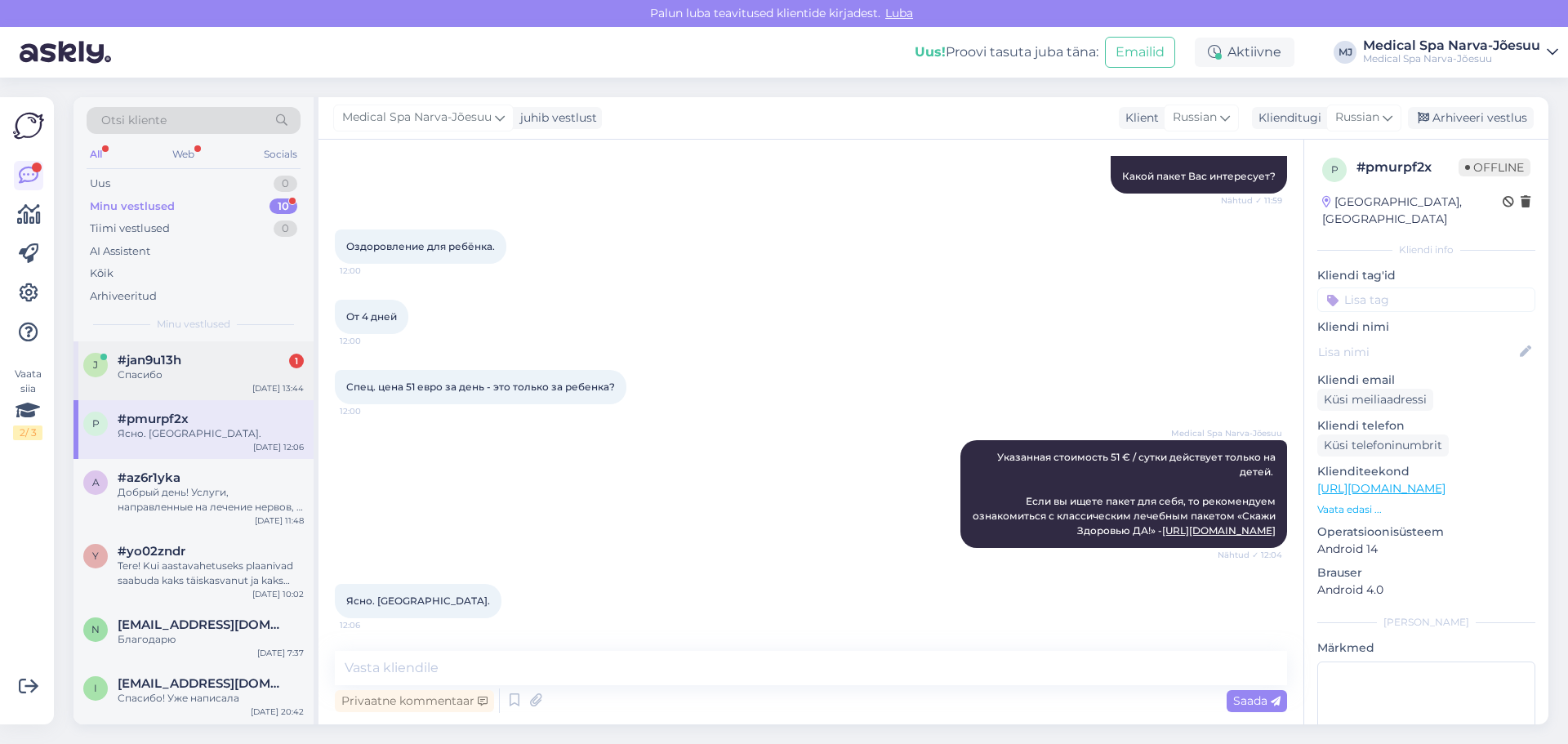
click at [218, 383] on div "j #jan9u13h 1 Спасибо [DATE] 13:44" at bounding box center [194, 370] width 240 height 58
